Goal: Task Accomplishment & Management: Complete application form

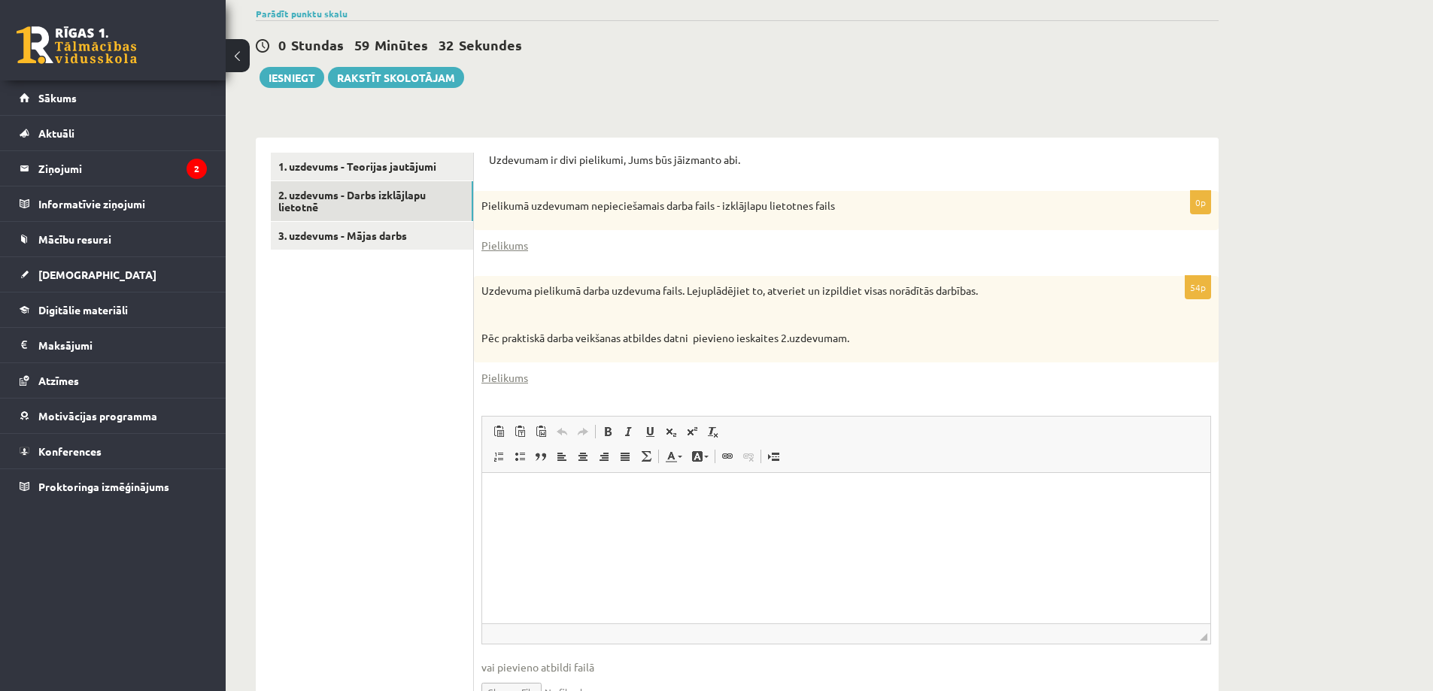
scroll to position [441, 0]
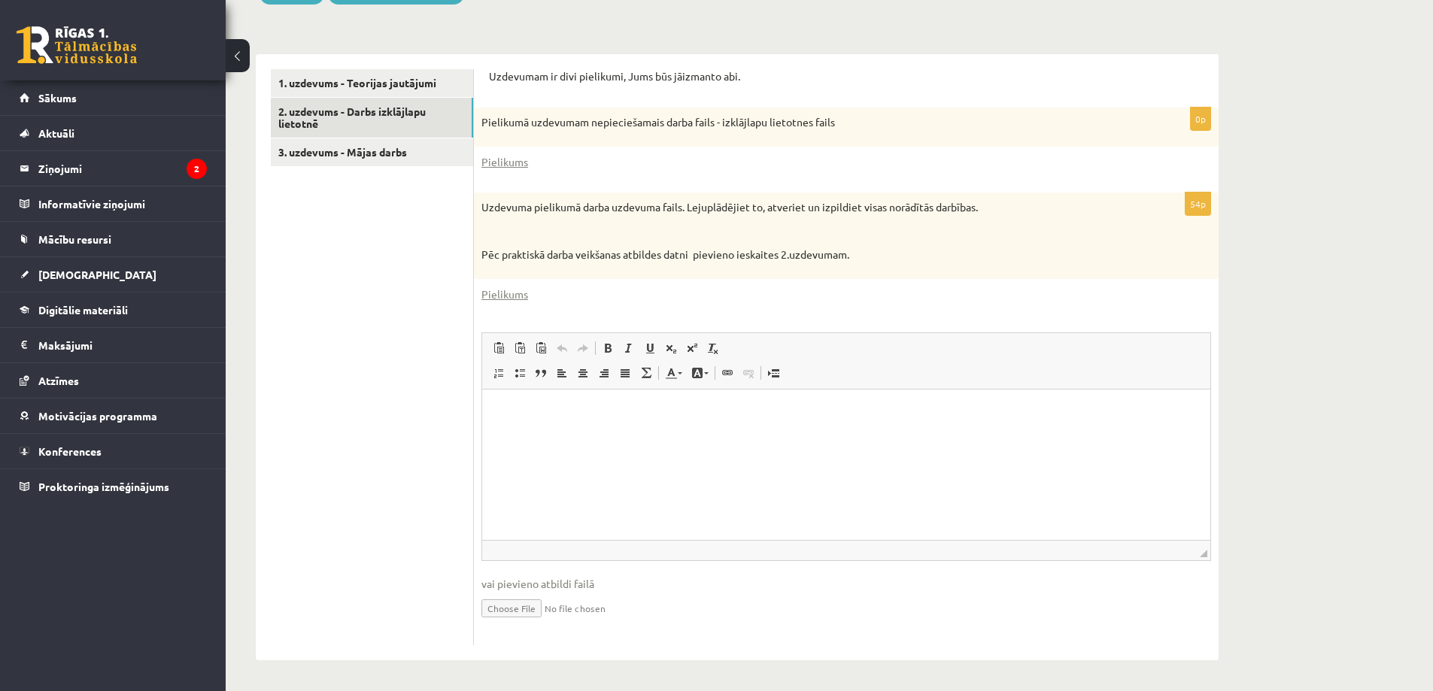
click at [511, 608] on input "file" at bounding box center [846, 607] width 730 height 31
type input "**********"
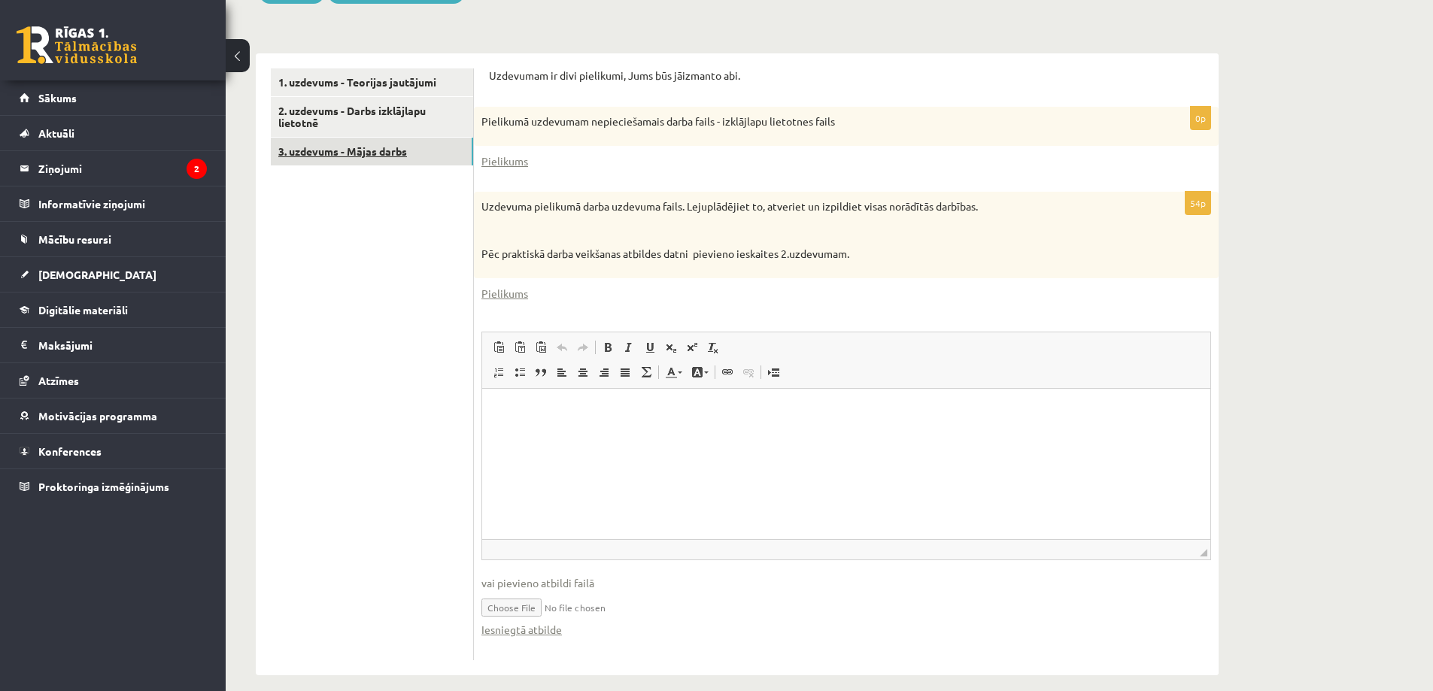
click at [351, 153] on link "3. uzdevums - Mājas darbs" at bounding box center [372, 152] width 202 height 28
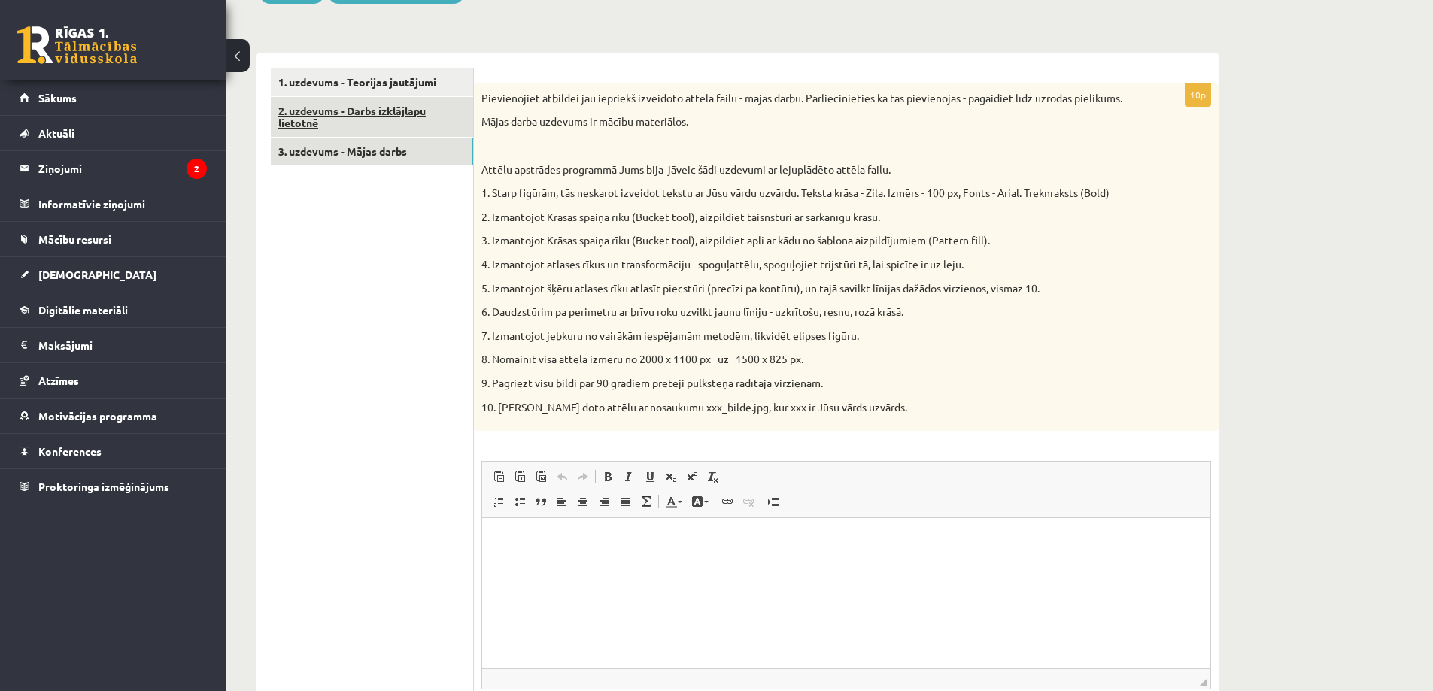
scroll to position [0, 0]
click at [354, 108] on link "2. uzdevums - Darbs izklājlapu lietotnē" at bounding box center [372, 117] width 202 height 41
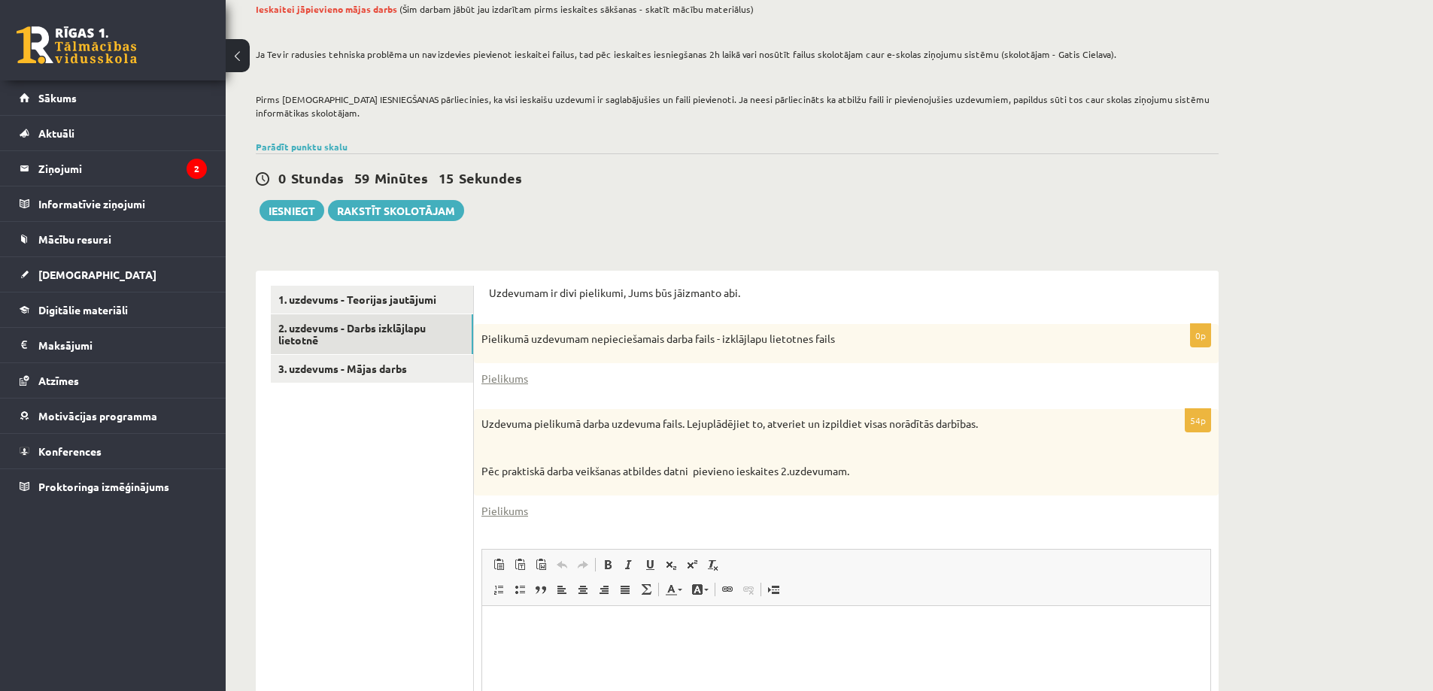
scroll to position [215, 0]
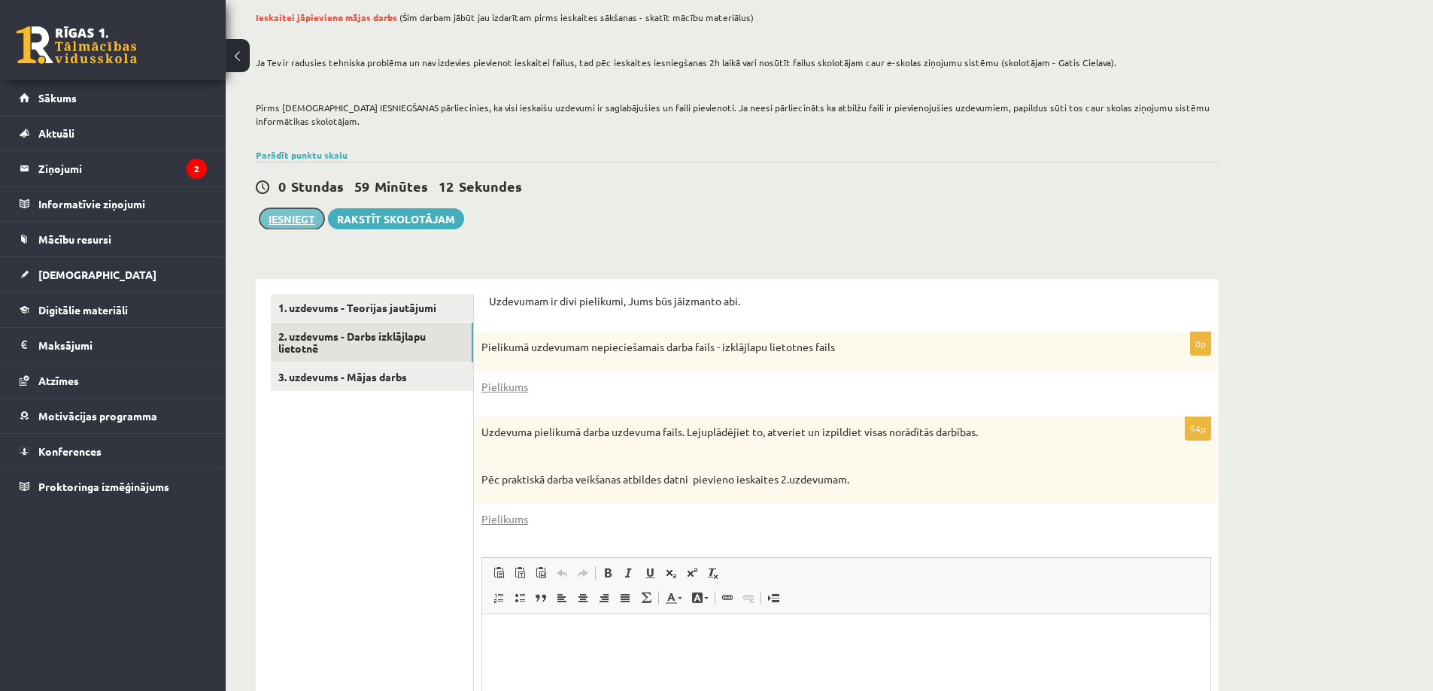
click at [294, 220] on button "Iesniegt" at bounding box center [292, 218] width 65 height 21
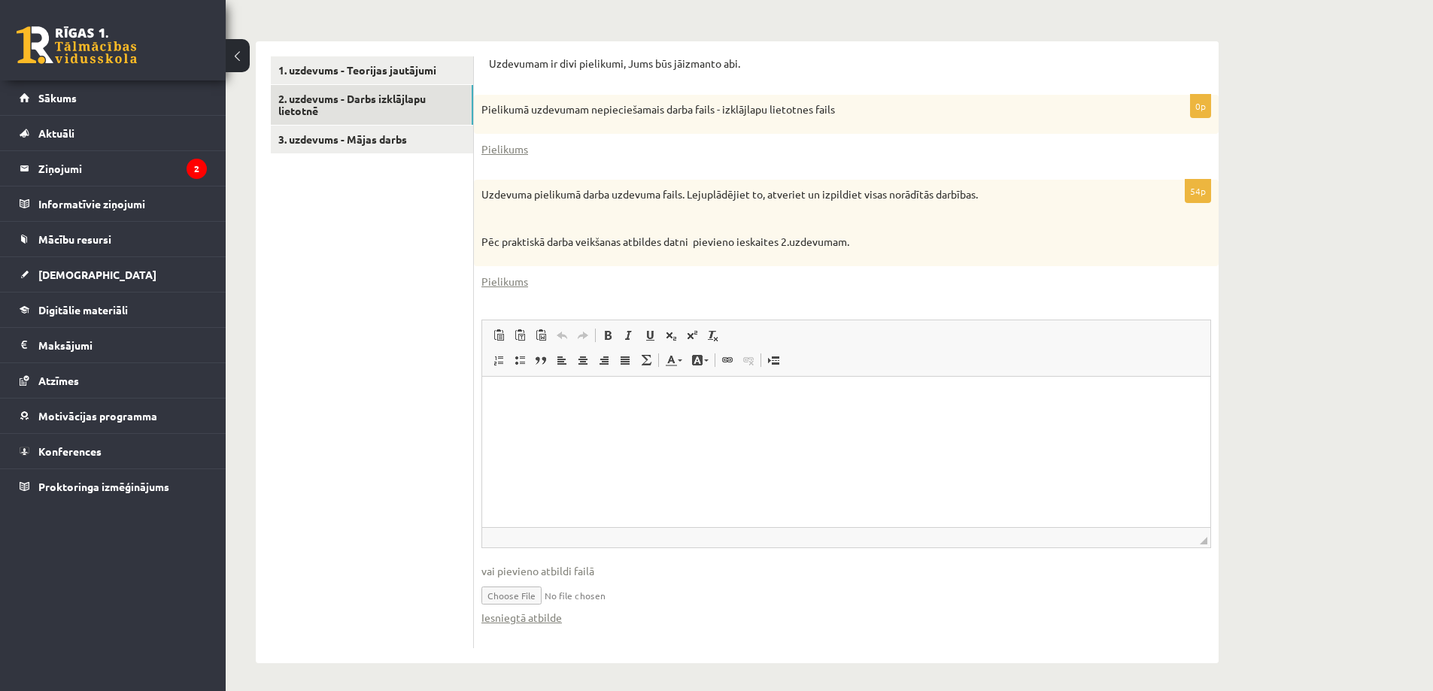
scroll to position [457, 0]
click at [514, 591] on input "file" at bounding box center [846, 591] width 730 height 31
type input "**********"
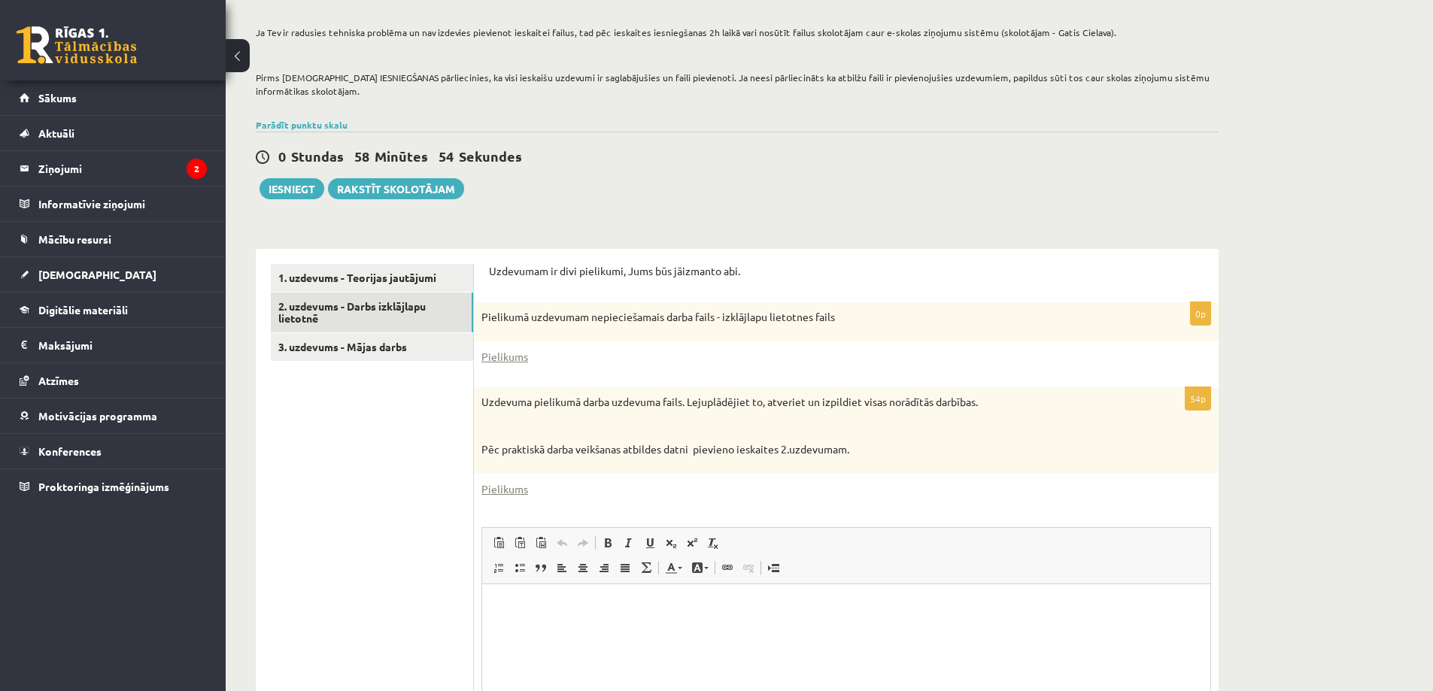
scroll to position [231, 0]
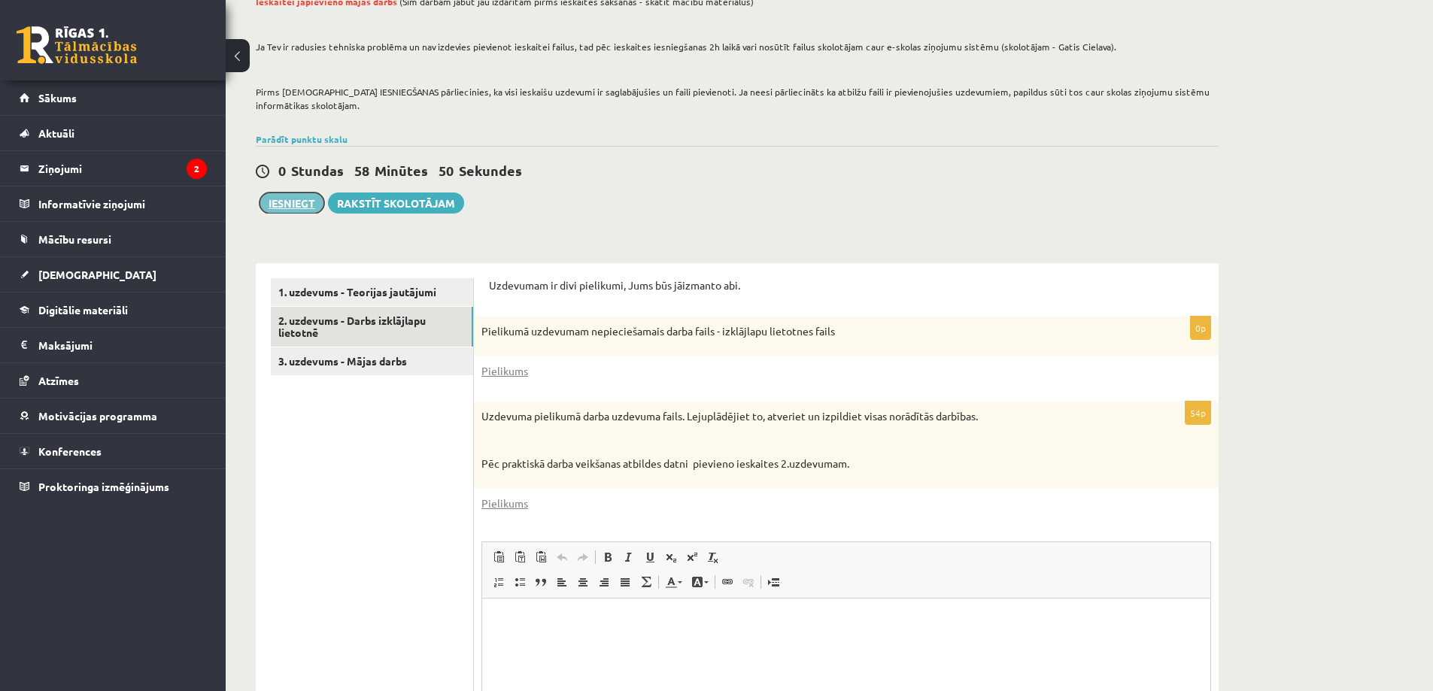
click at [302, 204] on button "Iesniegt" at bounding box center [292, 203] width 65 height 21
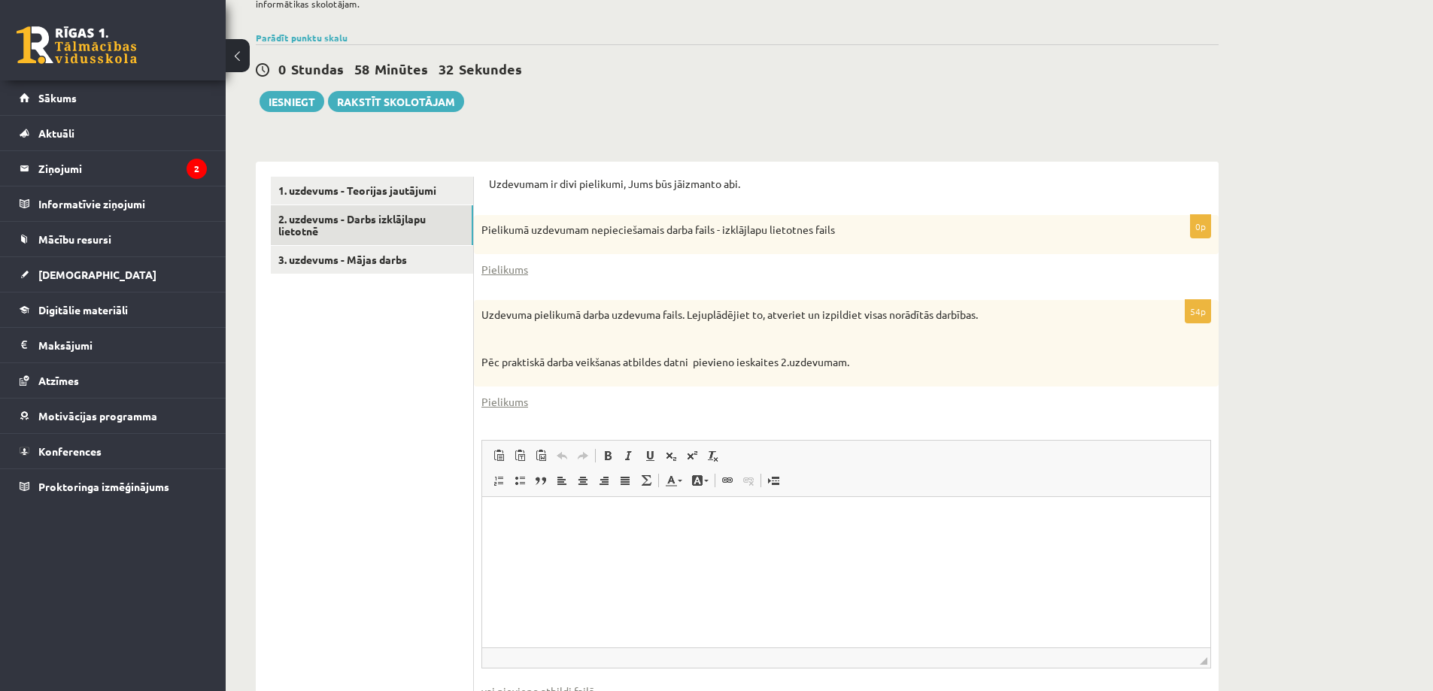
scroll to position [306, 0]
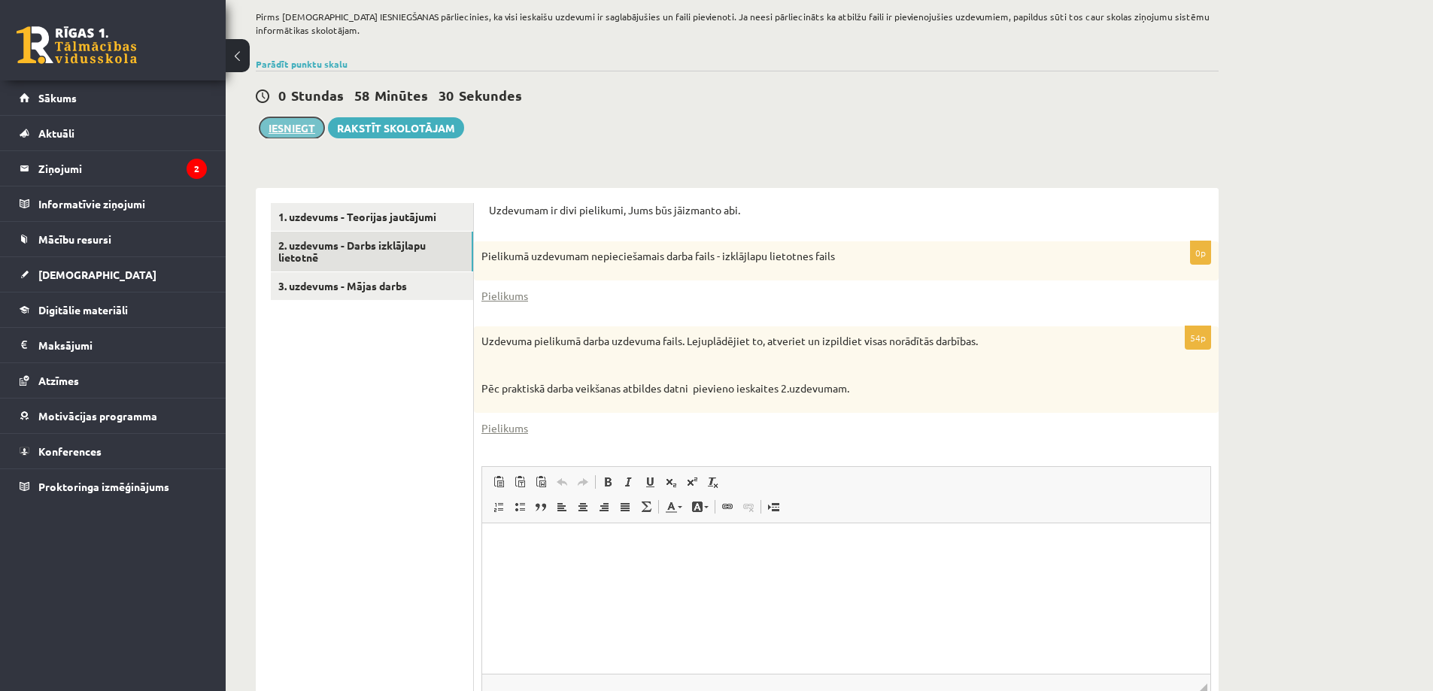
click at [289, 132] on button "Iesniegt" at bounding box center [292, 127] width 65 height 21
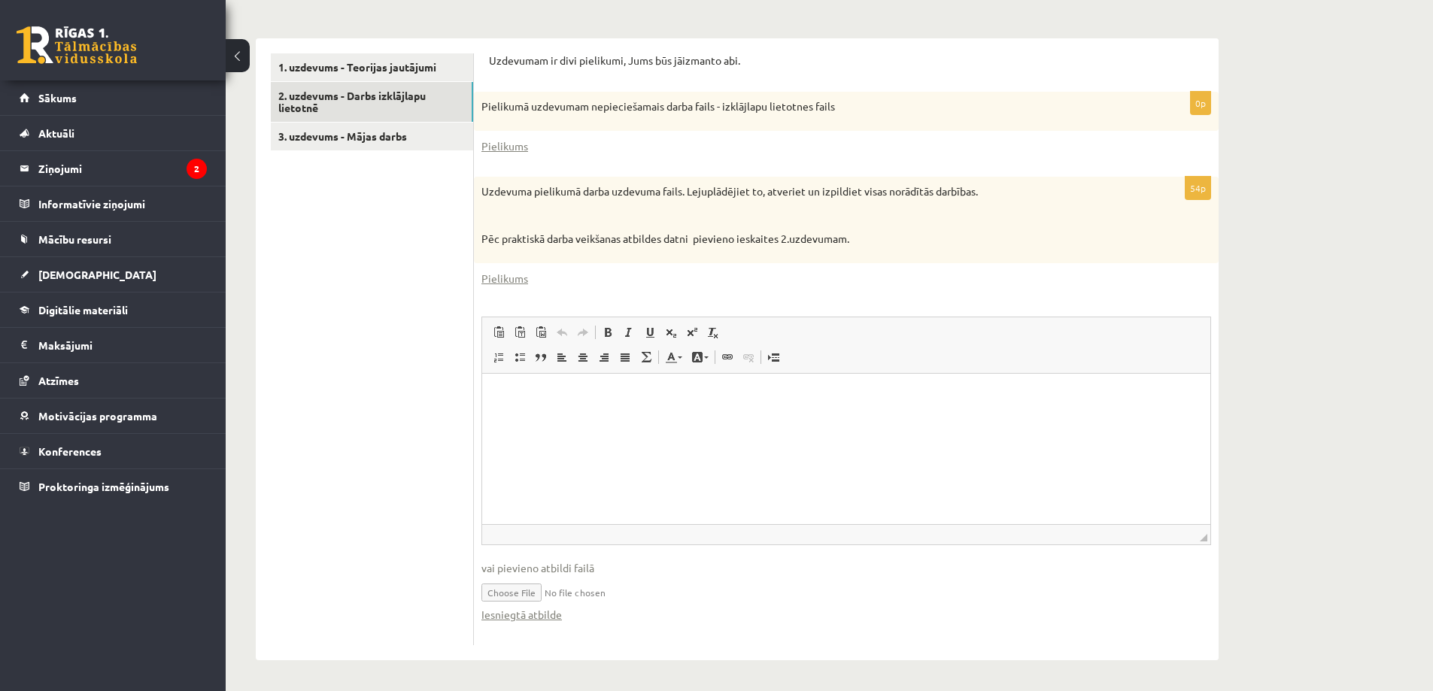
scroll to position [457, 0]
click at [512, 381] on html at bounding box center [846, 396] width 728 height 46
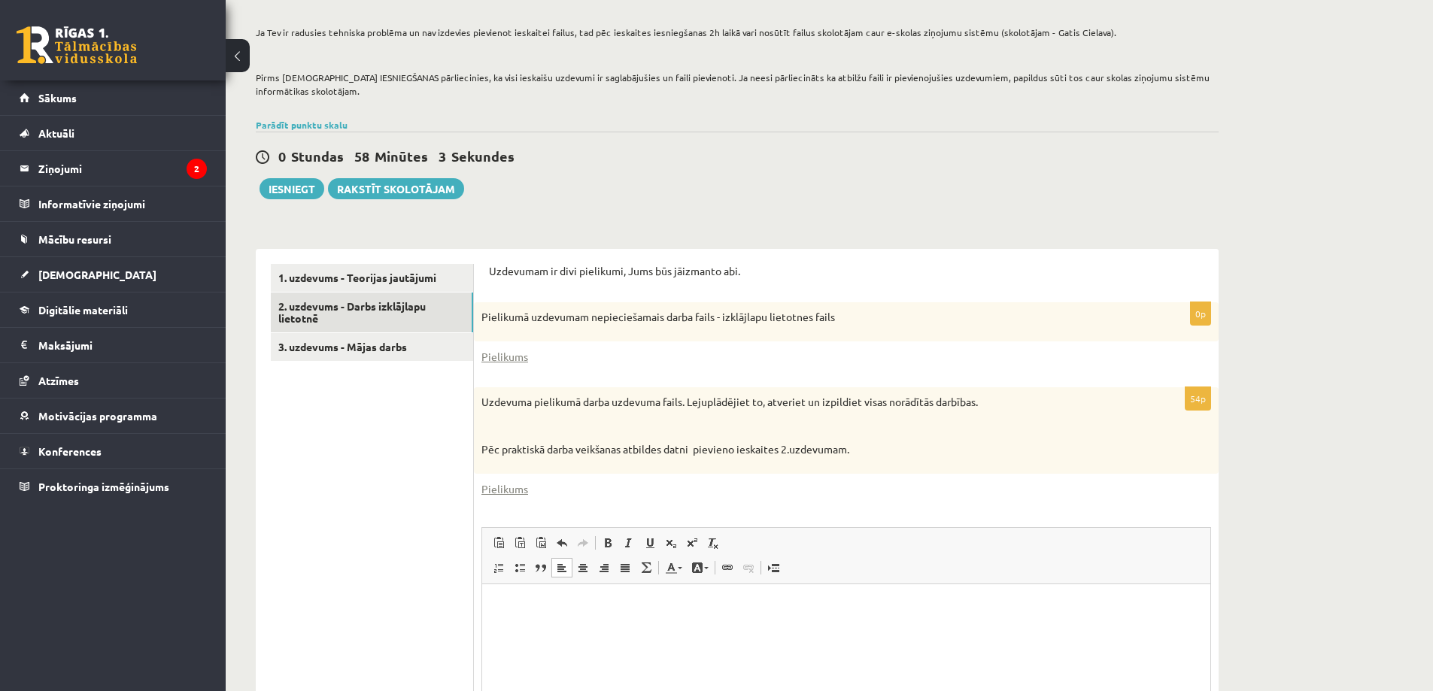
scroll to position [231, 0]
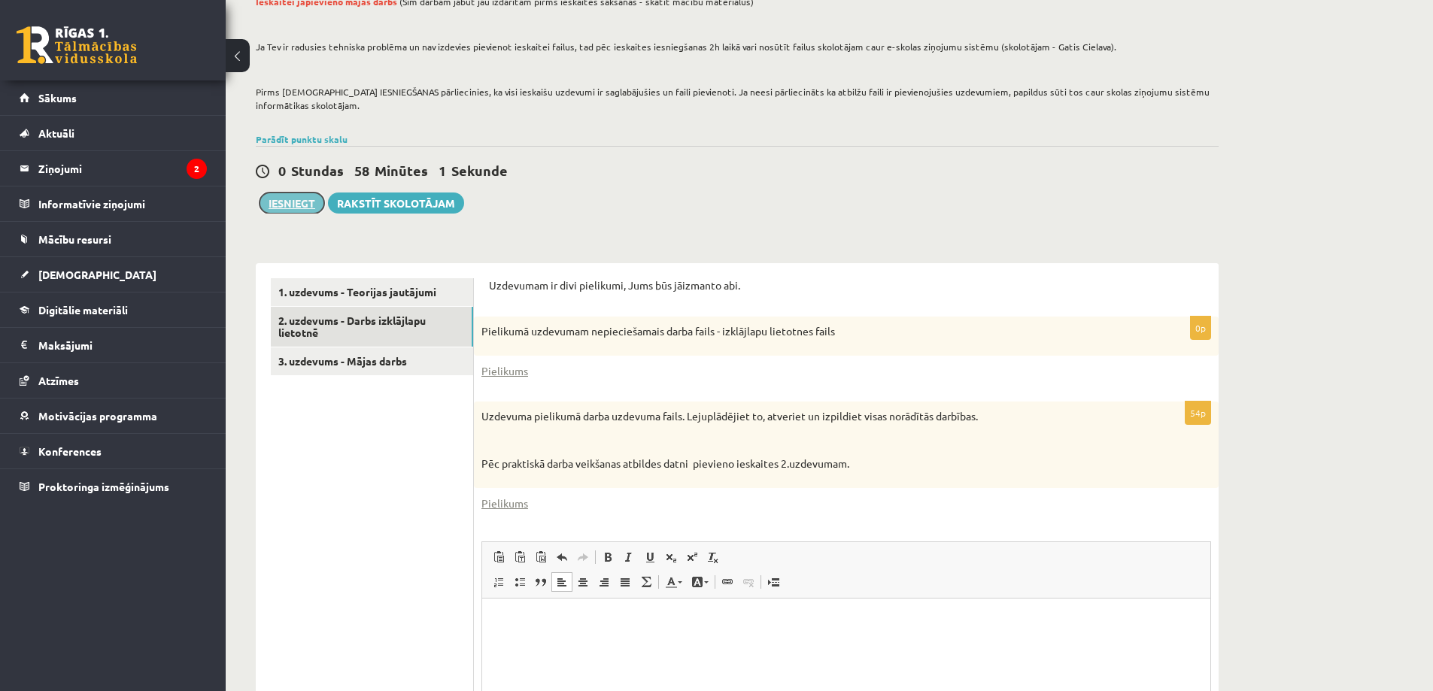
click at [300, 203] on button "Iesniegt" at bounding box center [292, 203] width 65 height 21
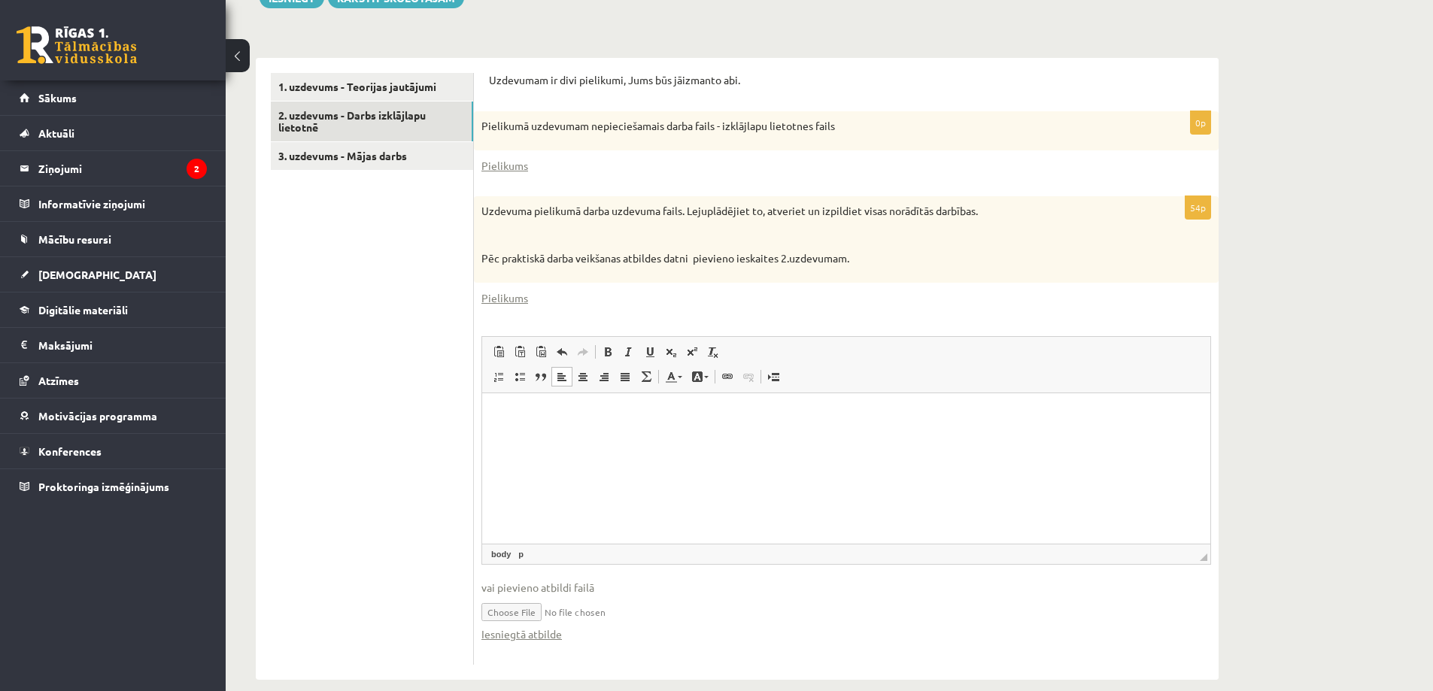
scroll to position [457, 0]
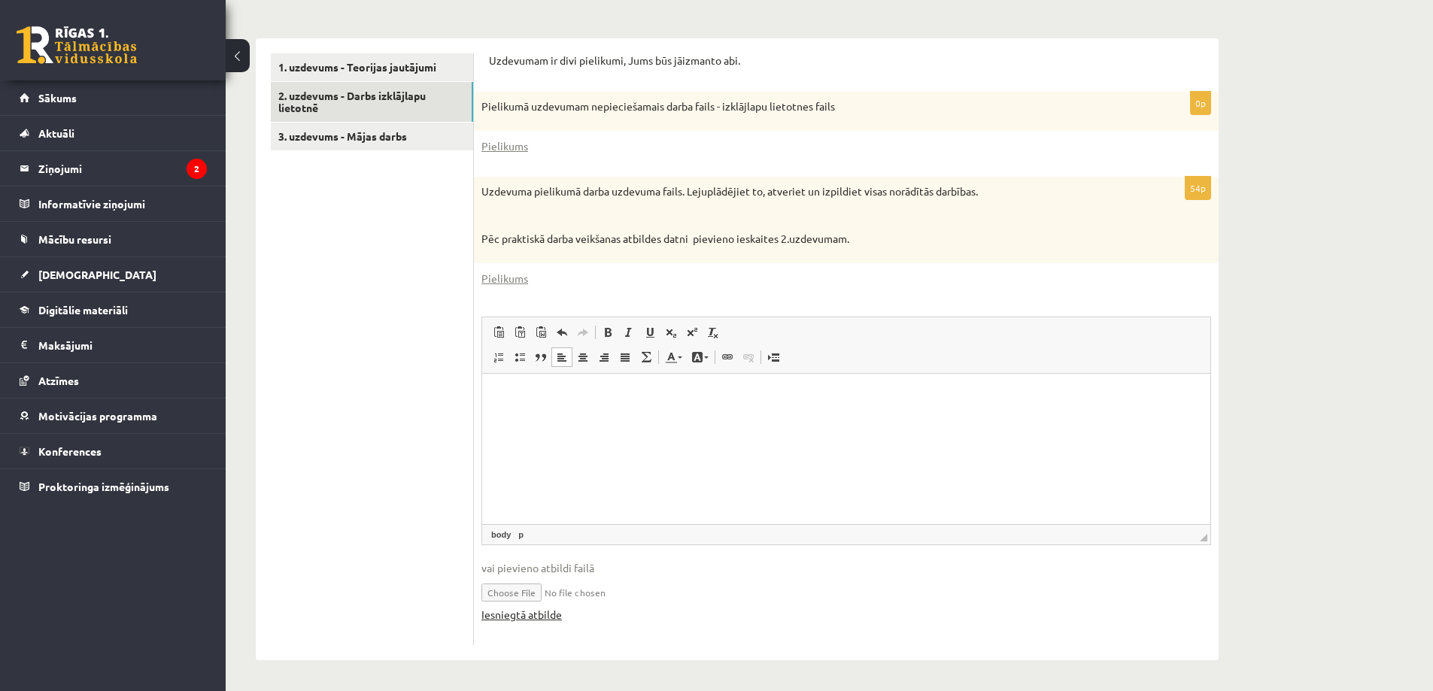
click at [520, 615] on link "Iesniegtā atbilde" at bounding box center [521, 615] width 80 height 16
click at [376, 235] on ul "1. uzdevums - Teorijas jautājumi 2. uzdevums - Darbs izklājlapu lietotnē 3. uzd…" at bounding box center [372, 349] width 203 height 592
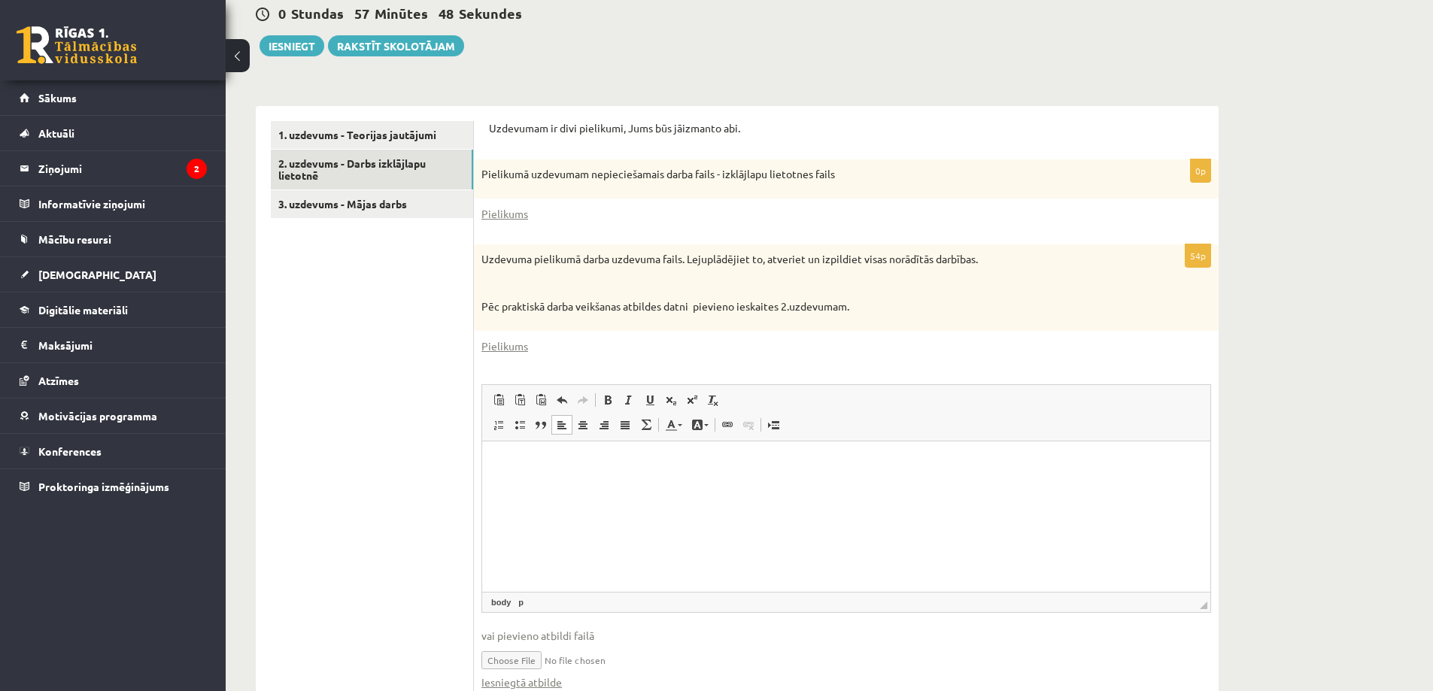
scroll to position [231, 0]
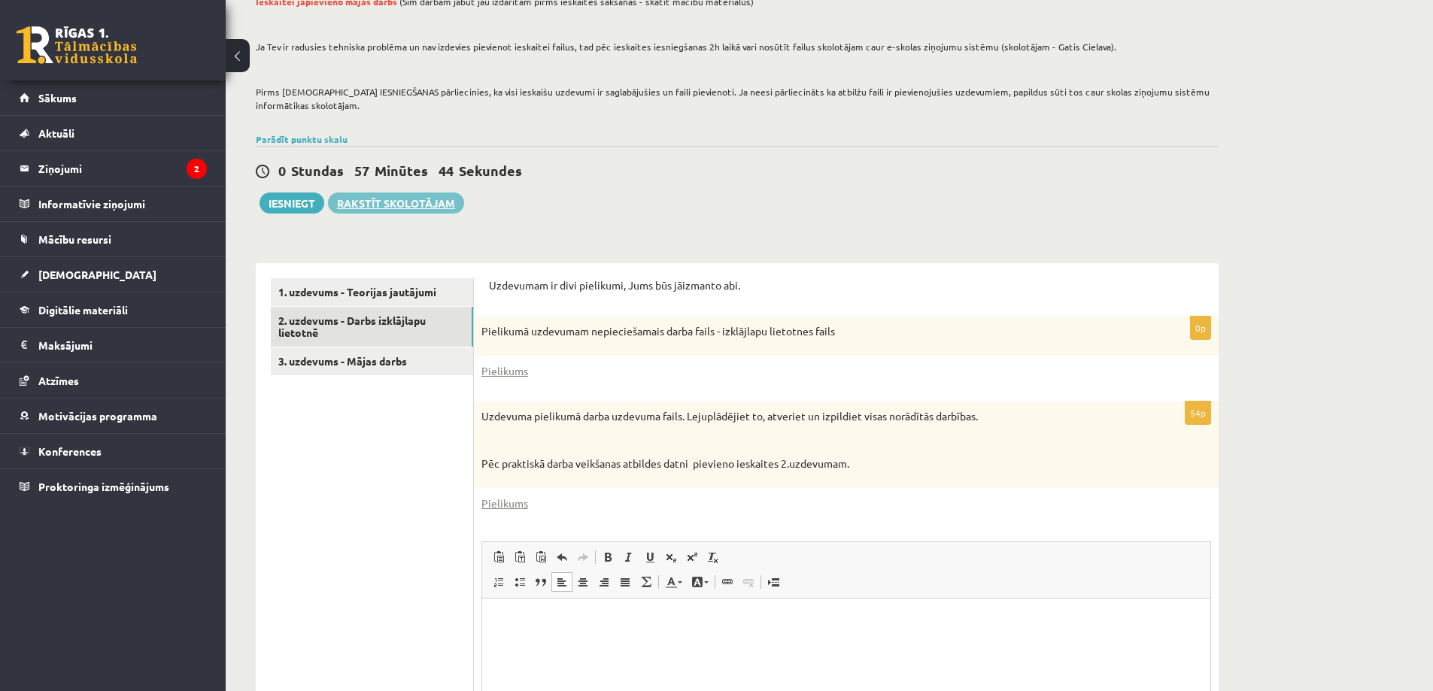
click at [379, 202] on link "Rakstīt skolotājam" at bounding box center [396, 203] width 136 height 21
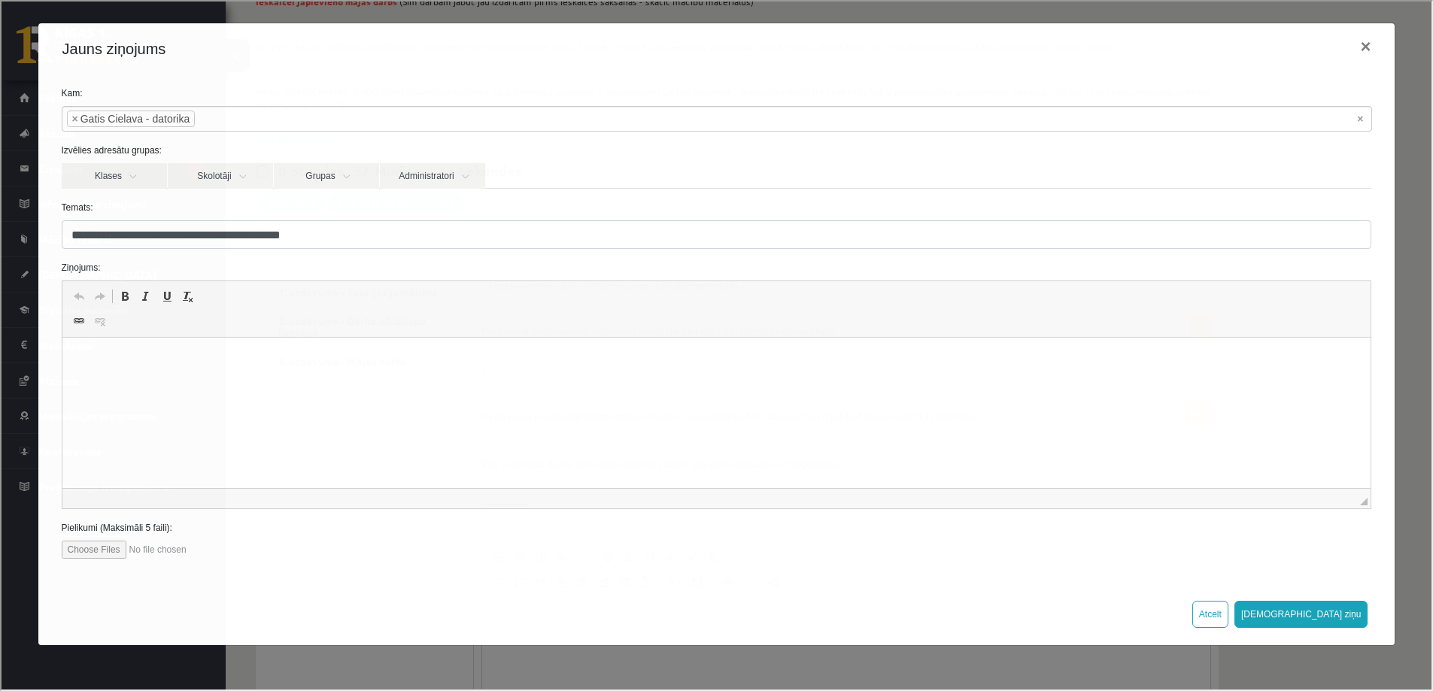
scroll to position [0, 0]
click at [134, 357] on p "Bagātinātā teksta redaktors, wiswyg-editor-47433804570040-1760442269-253" at bounding box center [716, 361] width 1279 height 16
click at [99, 545] on input "file" at bounding box center [145, 548] width 171 height 18
type input "**********"
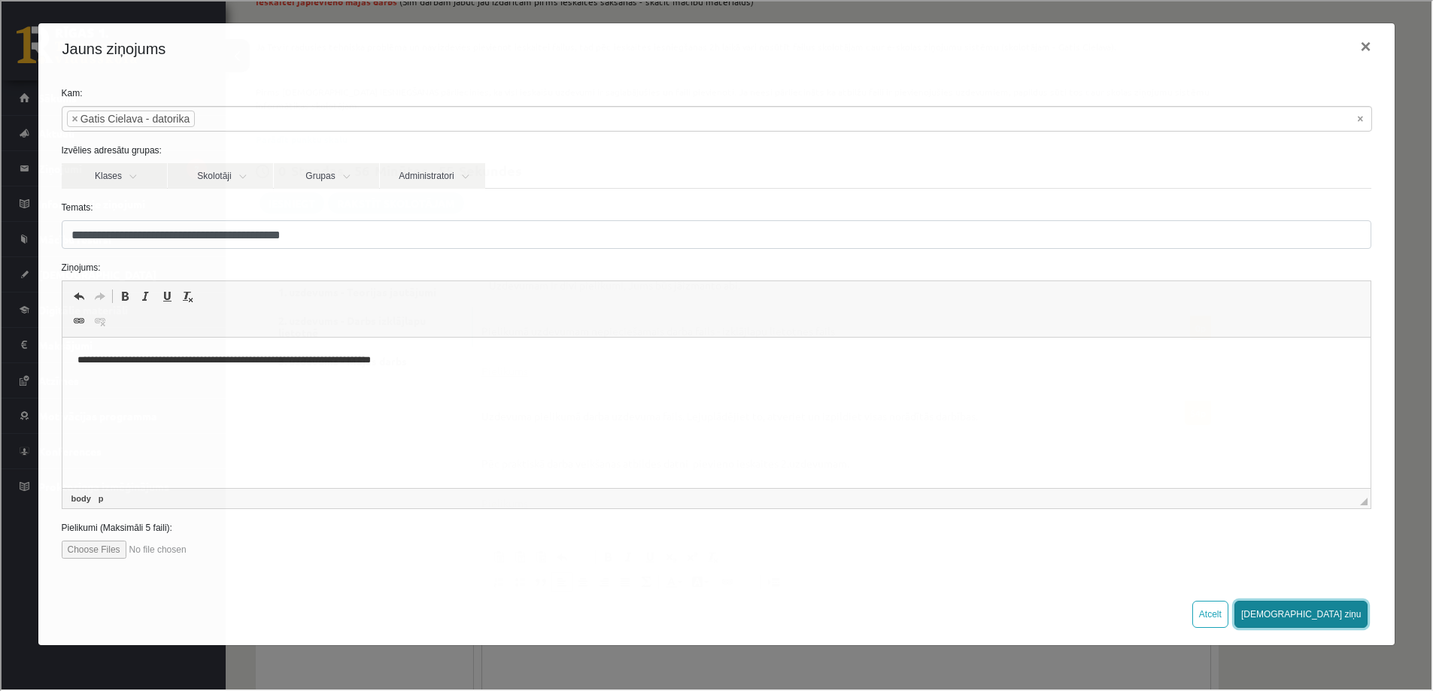
click at [1335, 612] on button "[DEMOGRAPHIC_DATA] ziņu" at bounding box center [1300, 613] width 134 height 27
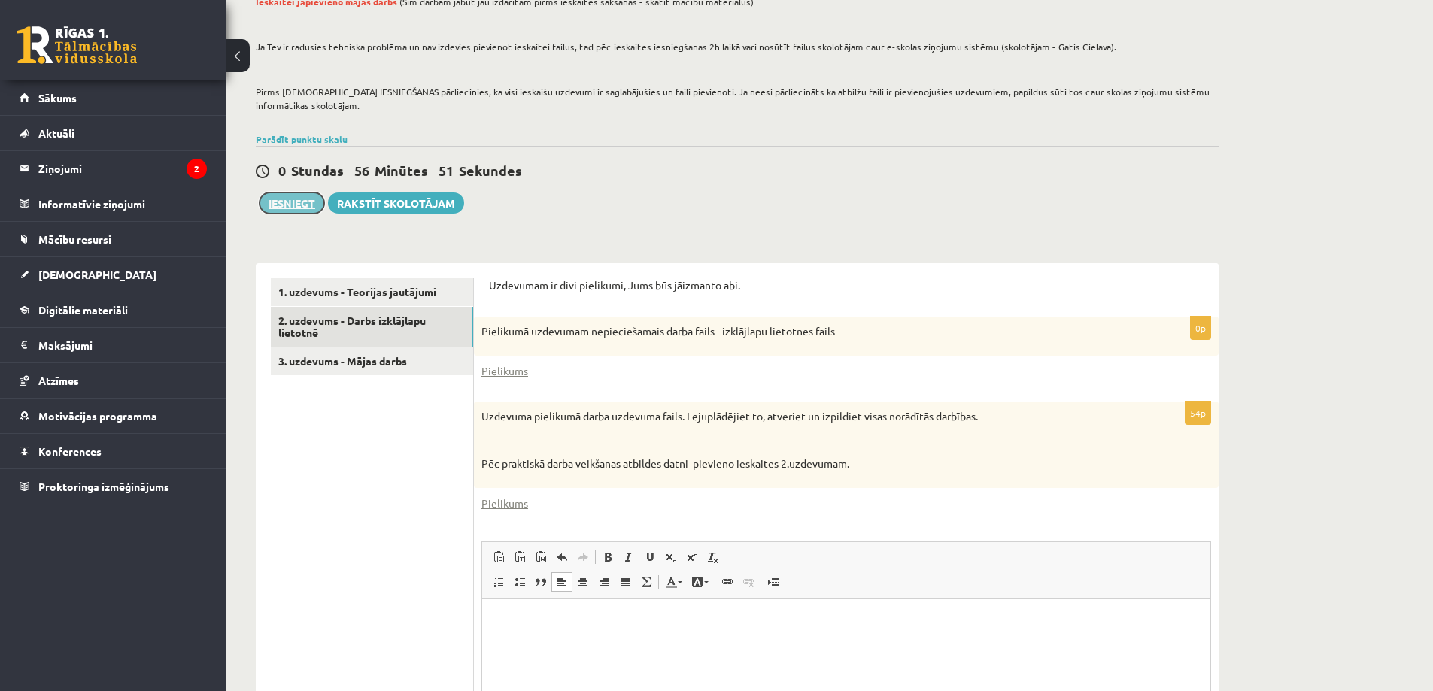
click at [290, 203] on button "Iesniegt" at bounding box center [292, 203] width 65 height 21
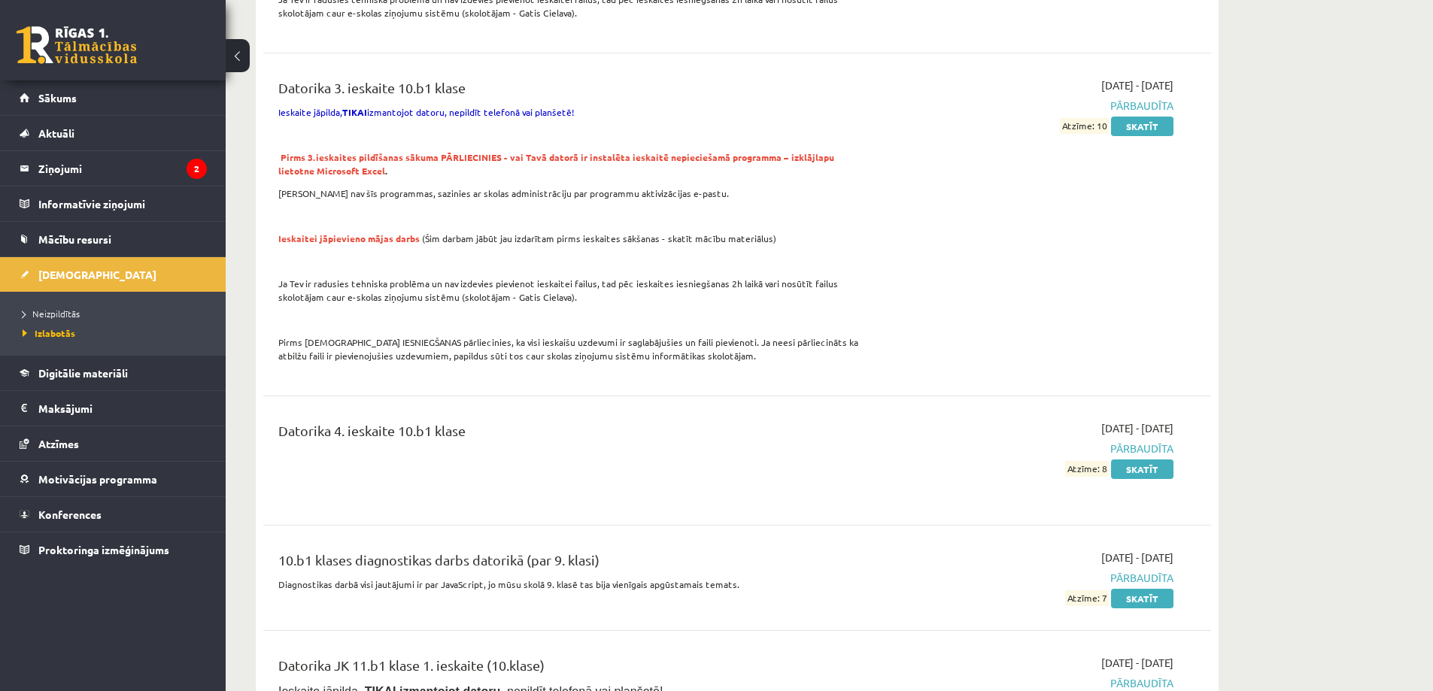
scroll to position [2859, 0]
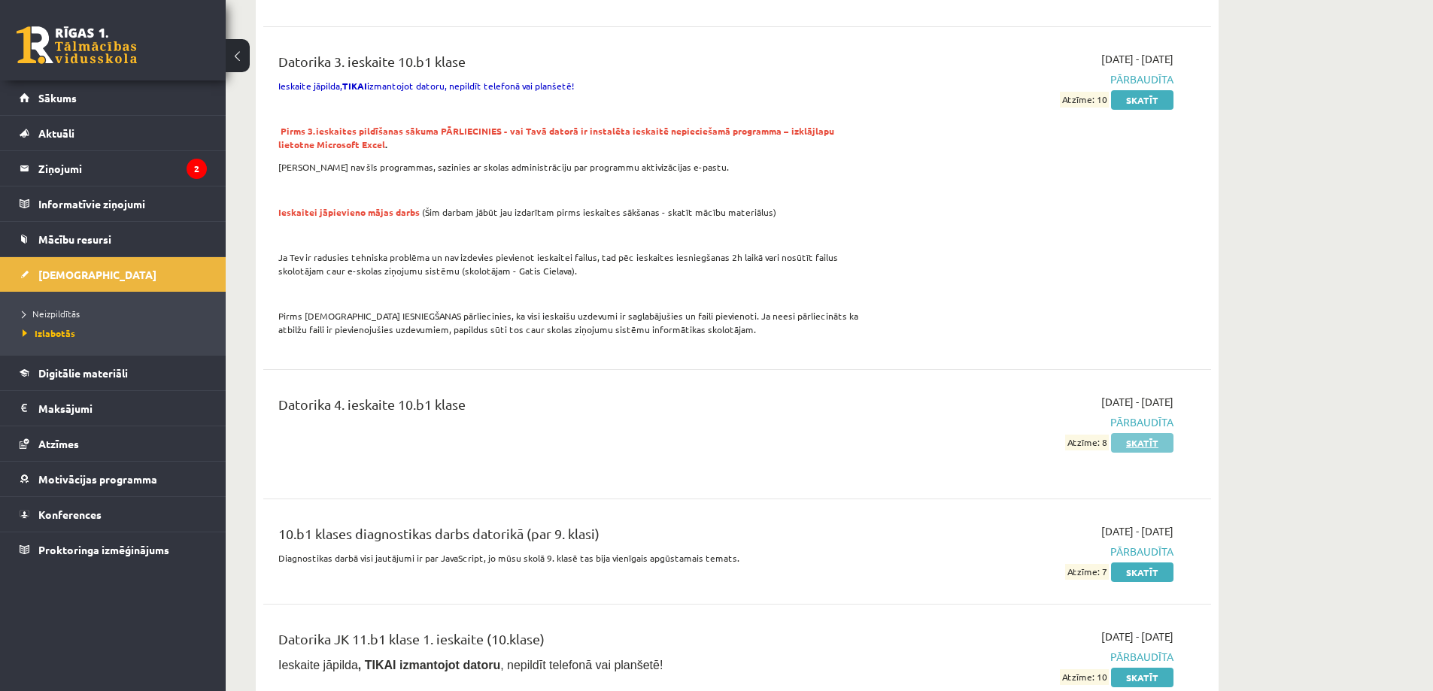
click at [1129, 443] on link "Skatīt" at bounding box center [1142, 443] width 62 height 20
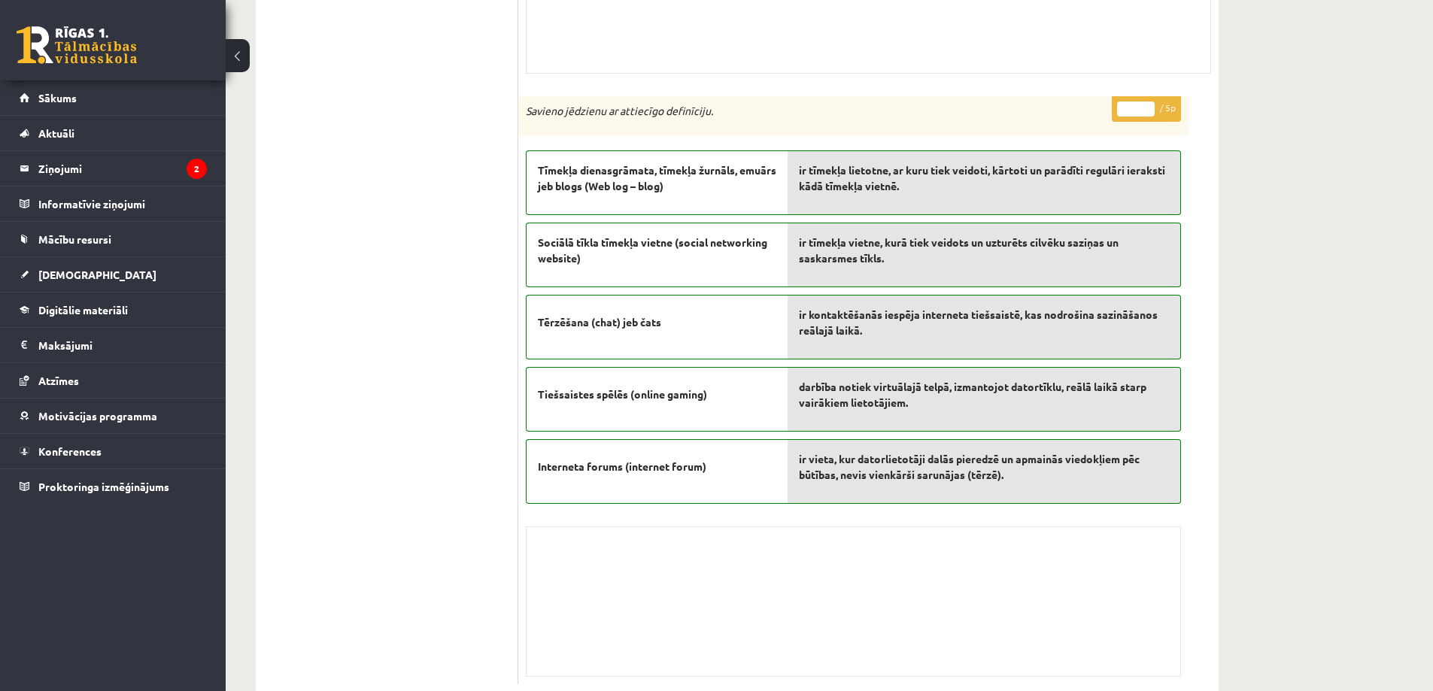
scroll to position [8430, 0]
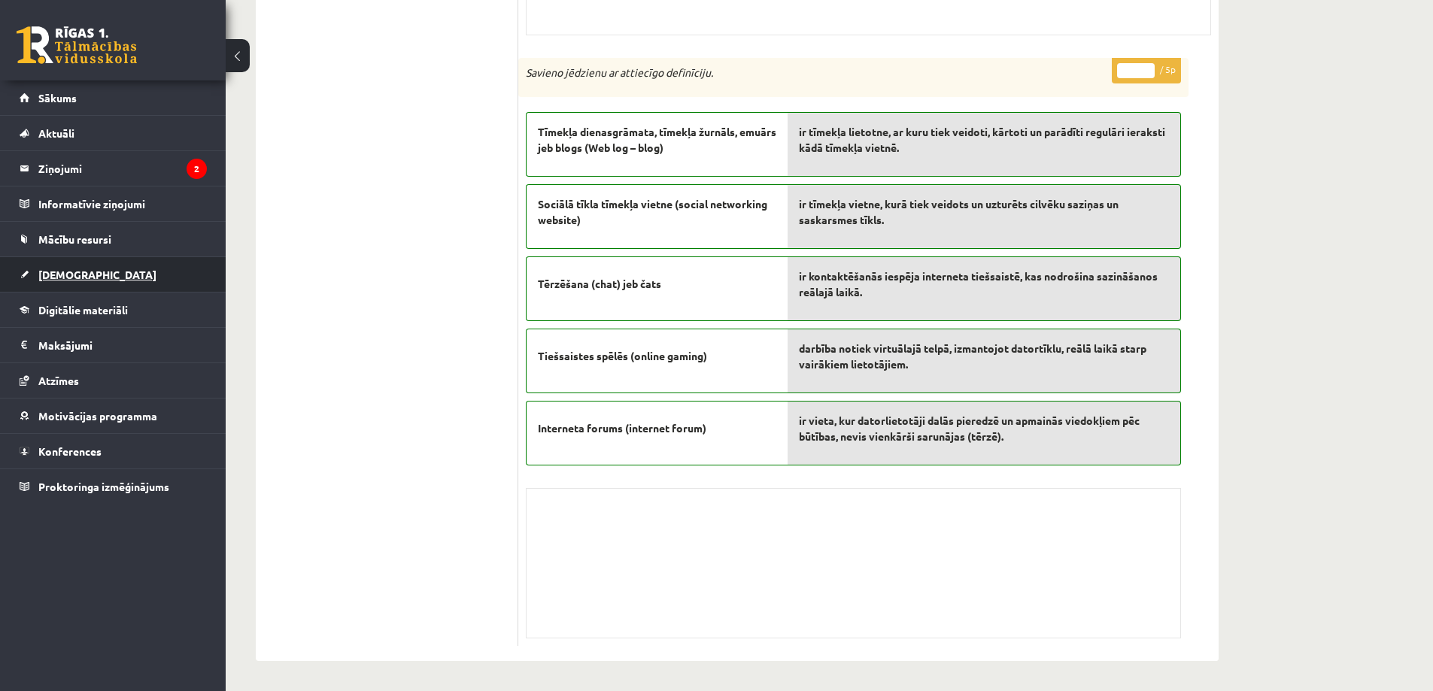
click at [59, 275] on span "[DEMOGRAPHIC_DATA]" at bounding box center [97, 275] width 118 height 14
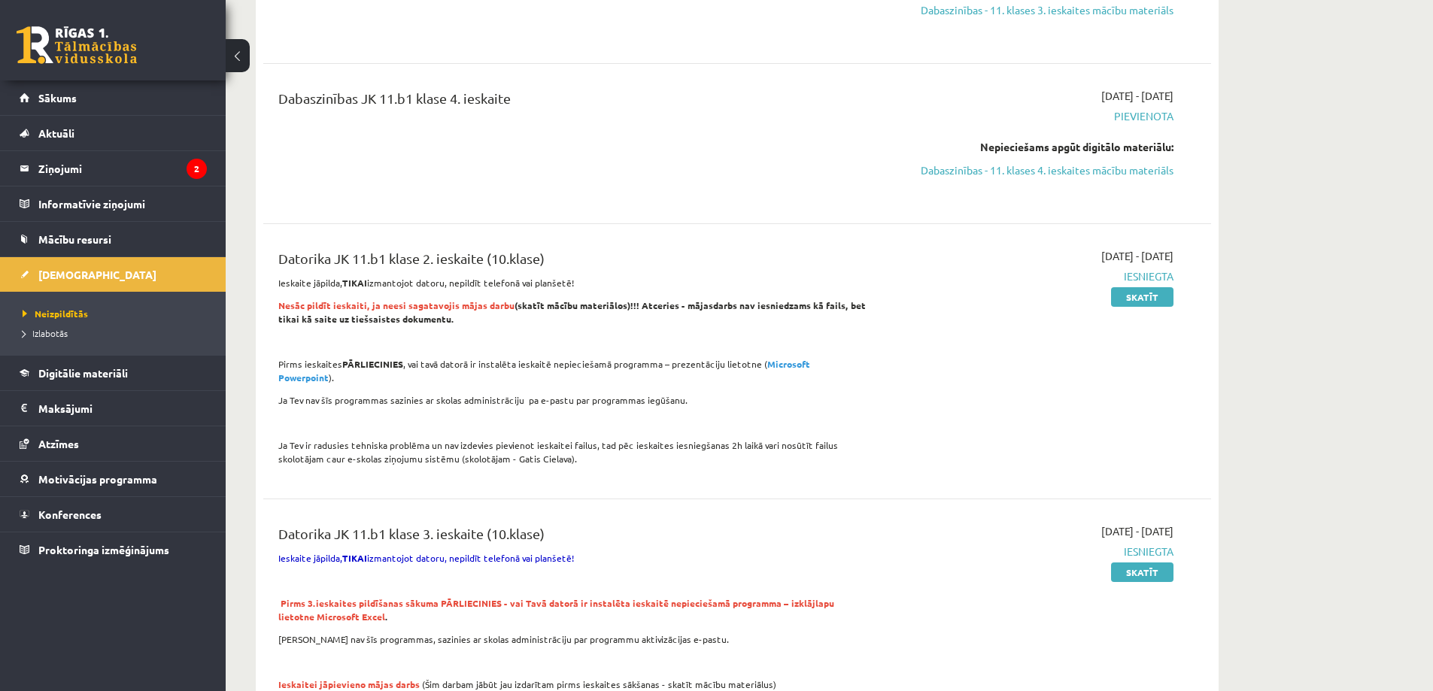
scroll to position [937, 0]
